Goal: Check status: Check status

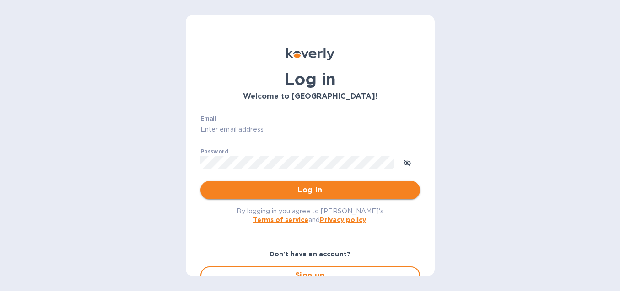
type input "hangtimewine@aol.com"
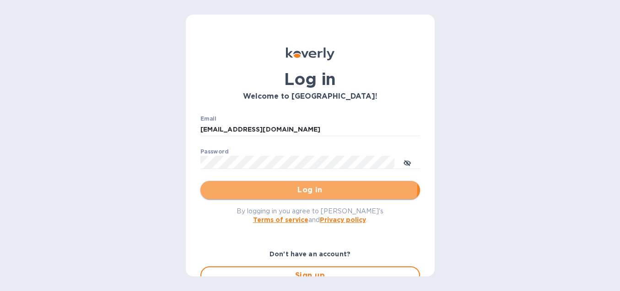
click at [306, 187] on span "Log in" at bounding box center [310, 190] width 205 height 11
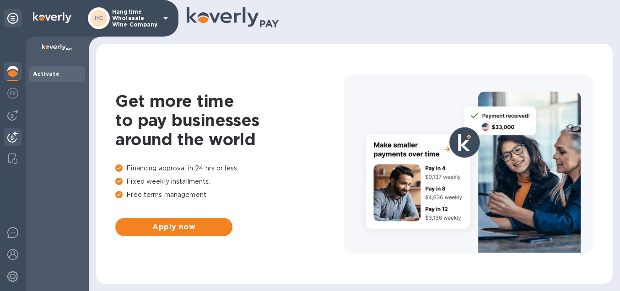
click at [13, 139] on img at bounding box center [12, 137] width 11 height 11
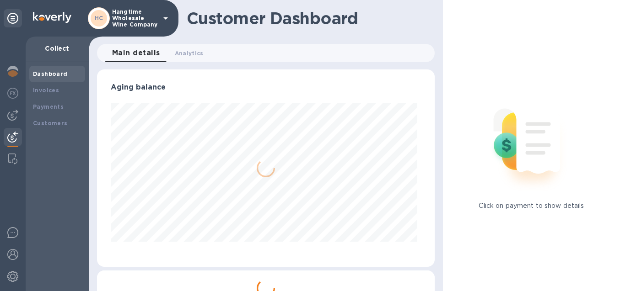
scroll to position [198, 334]
click at [42, 111] on div "Payments" at bounding box center [57, 106] width 48 height 9
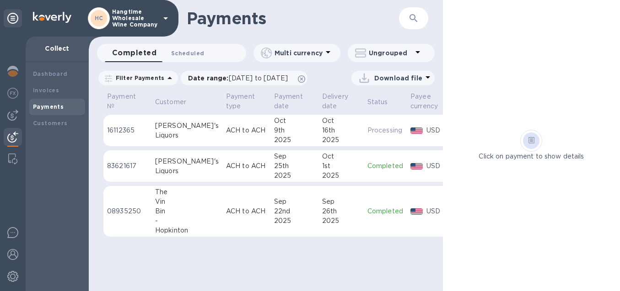
click at [190, 55] on span "Scheduled 0" at bounding box center [187, 53] width 33 height 10
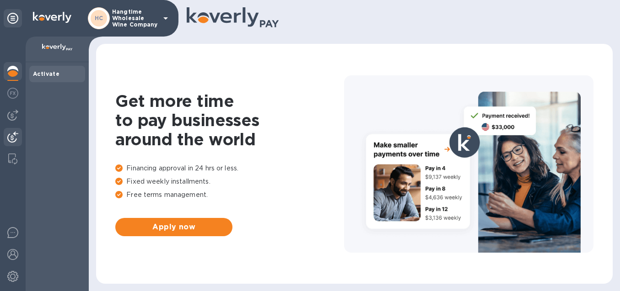
click at [14, 136] on img at bounding box center [12, 137] width 11 height 11
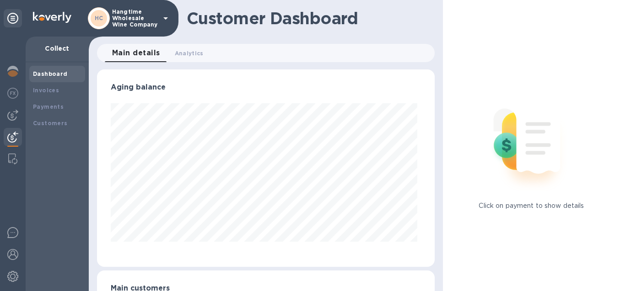
scroll to position [198, 334]
click at [46, 109] on b "Payments" at bounding box center [48, 106] width 31 height 7
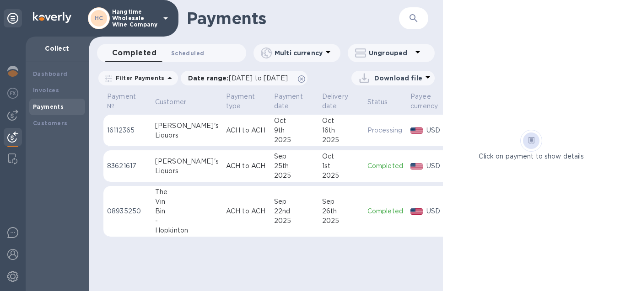
click at [191, 50] on span "Scheduled 0" at bounding box center [187, 53] width 33 height 10
